Goal: Obtain resource: Obtain resource

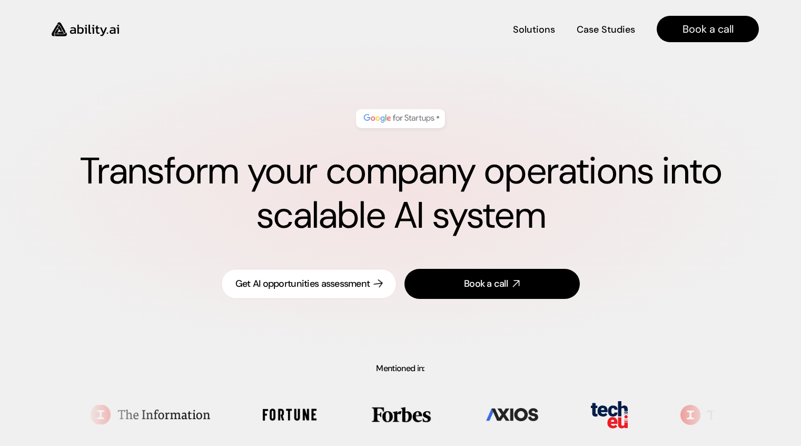
click at [321, 281] on div "Get AI opportunities assessment" at bounding box center [302, 283] width 135 height 13
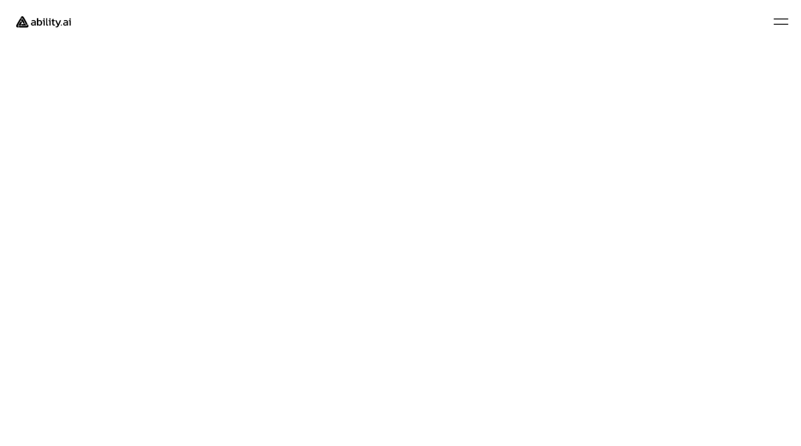
click at [781, 23] on div at bounding box center [781, 21] width 15 height 6
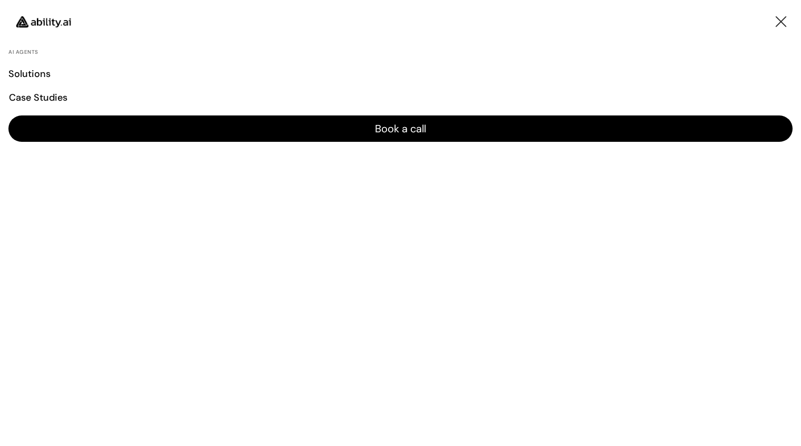
click at [781, 23] on div at bounding box center [781, 21] width 15 height 6
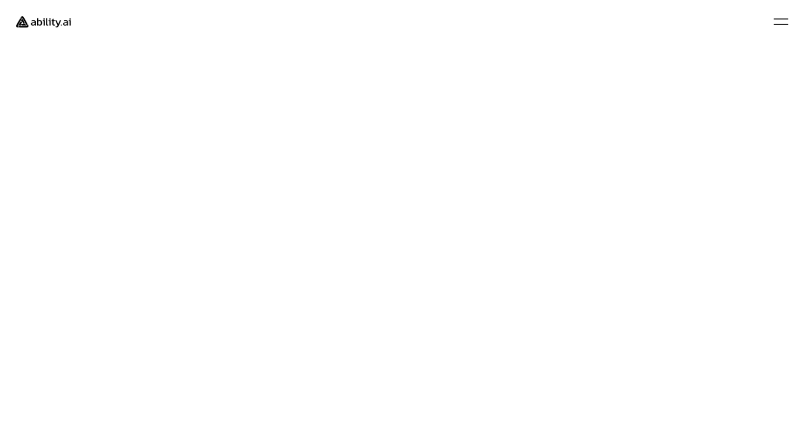
click at [787, 14] on div at bounding box center [780, 21] width 23 height 23
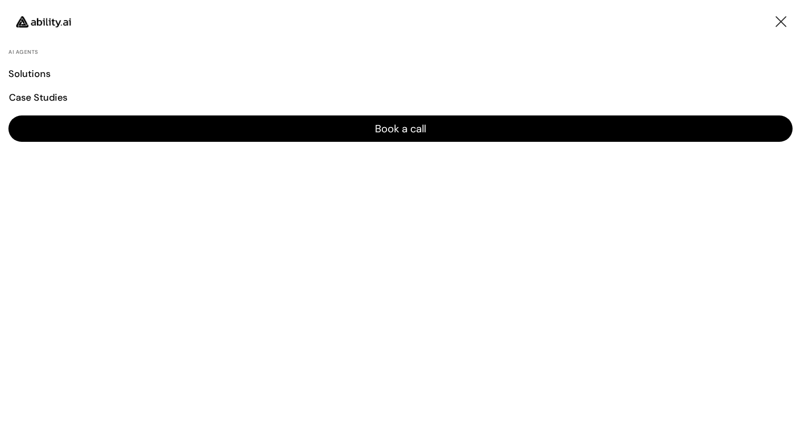
click at [787, 15] on div at bounding box center [780, 21] width 23 height 23
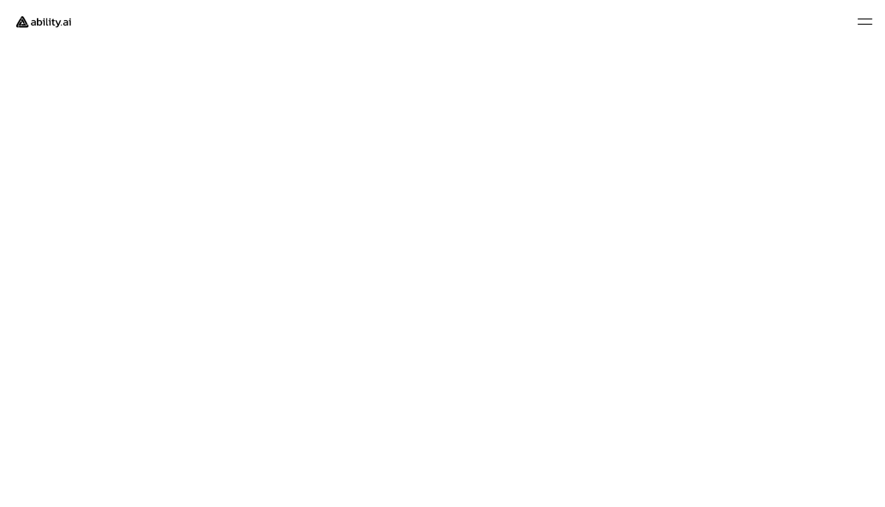
click at [801, 21] on div at bounding box center [864, 21] width 15 height 6
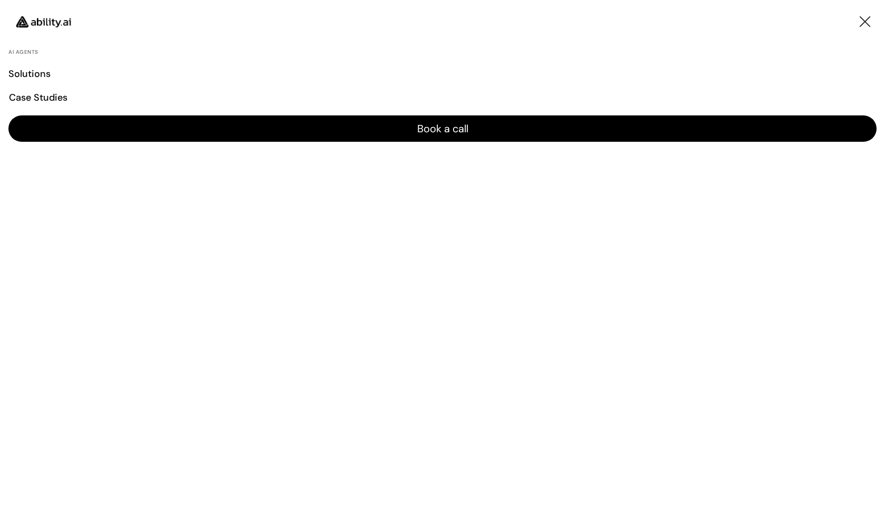
click at [801, 22] on div at bounding box center [864, 21] width 15 height 6
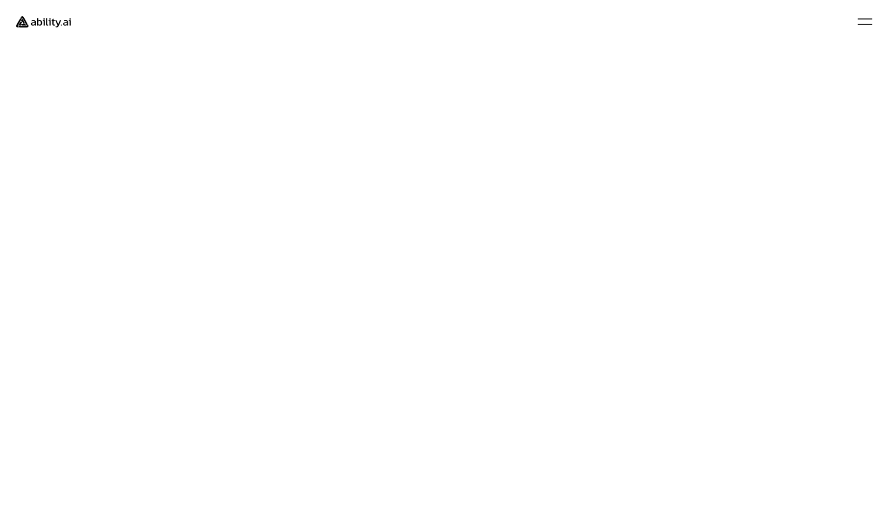
click at [42, 19] on img at bounding box center [43, 21] width 70 height 27
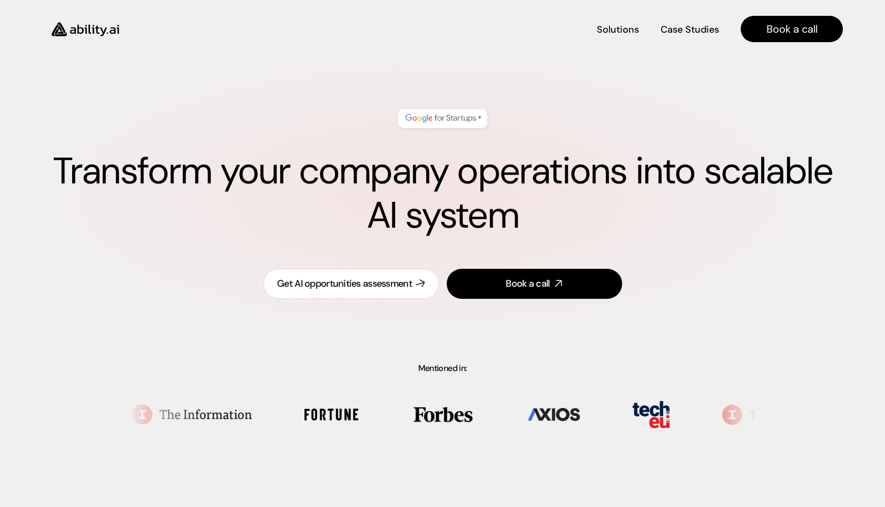
click at [377, 292] on link "Get AI opportunities assessment" at bounding box center [350, 284] width 175 height 30
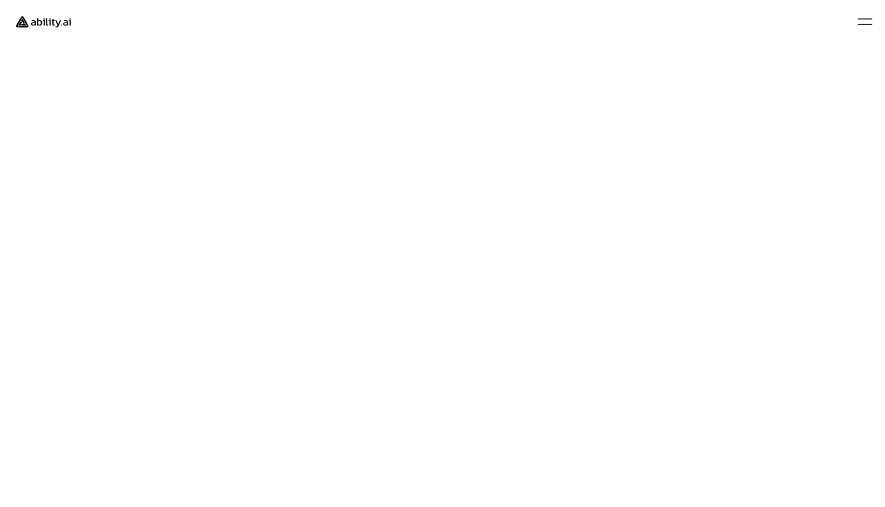
click at [28, 26] on img at bounding box center [43, 21] width 70 height 27
